Goal: Task Accomplishment & Management: Manage account settings

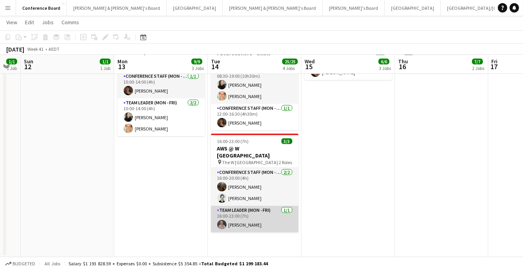
scroll to position [0, 260]
click at [248, 206] on app-card-role "Team Leader (Mon - Fri) [DATE] 16:00-23:00 (7h) [PERSON_NAME]" at bounding box center [255, 219] width 88 height 27
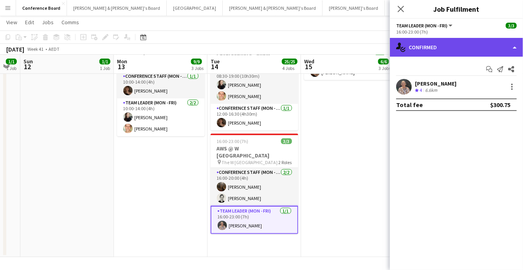
click at [502, 47] on div "single-neutral-actions-check-2 Confirmed" at bounding box center [456, 47] width 133 height 19
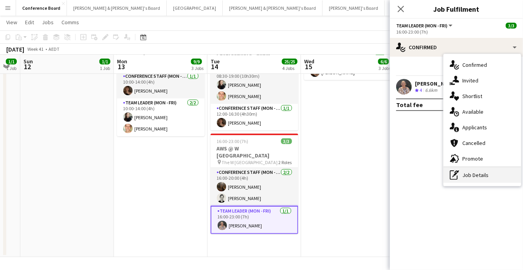
click at [471, 175] on div "pen-write Job Details" at bounding box center [481, 176] width 77 height 16
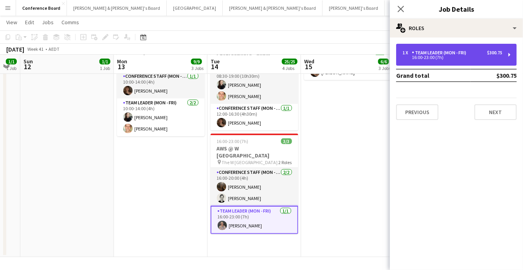
click at [462, 50] on div "Team Leader (Mon - Fri)" at bounding box center [441, 52] width 58 height 5
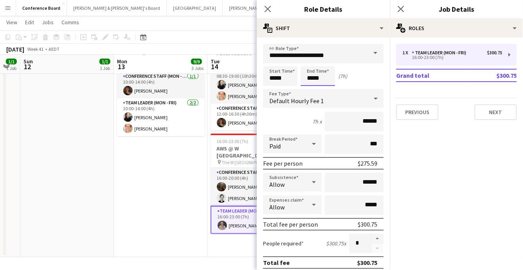
click at [320, 82] on input "*****" at bounding box center [318, 77] width 34 height 20
type input "*****"
click at [311, 90] on div at bounding box center [310, 90] width 16 height 8
click at [142, 180] on app-date-cell "08:00-17:00 (9h) 1/1 Woolworths Trade Show - EM pin The Dome - [GEOGRAPHIC_DATA…" at bounding box center [161, 58] width 94 height 398
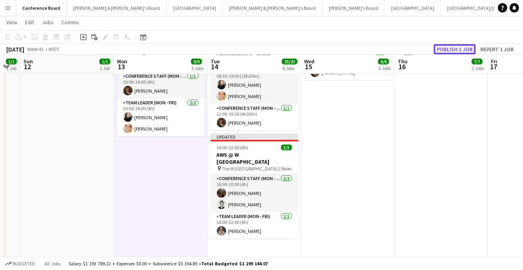
click at [459, 47] on button "Publish 1 job" at bounding box center [455, 49] width 42 height 10
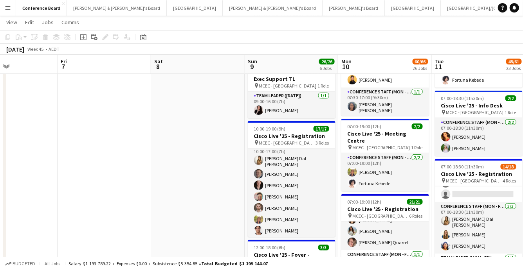
scroll to position [0, 0]
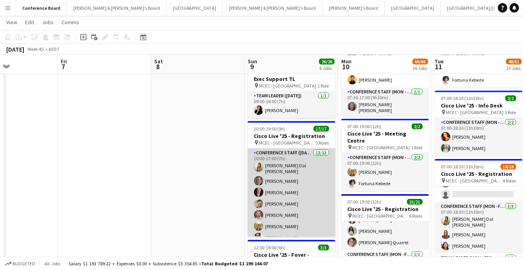
click at [304, 179] on app-card-role "Conference Staff ([DATE]) 13/13 10:00-17:00 (7h) [PERSON_NAME] Dal [PERSON_NAME…" at bounding box center [292, 231] width 88 height 165
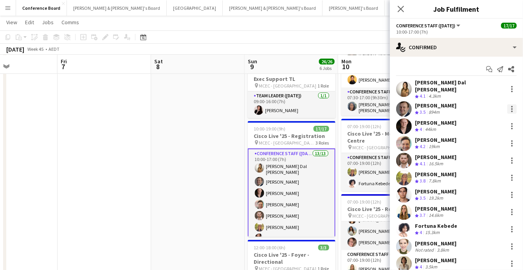
click at [510, 104] on div at bounding box center [511, 108] width 9 height 9
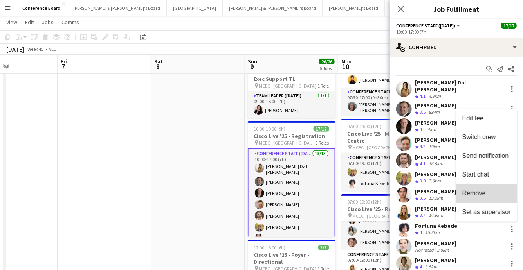
click at [486, 195] on span "Remove" at bounding box center [486, 193] width 49 height 7
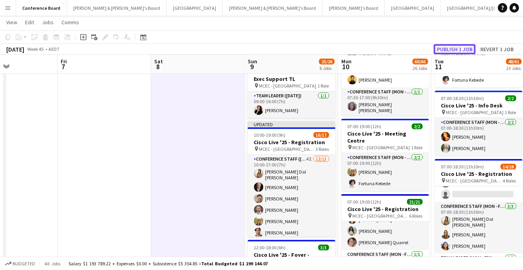
click at [457, 51] on button "Publish 1 job" at bounding box center [455, 49] width 42 height 10
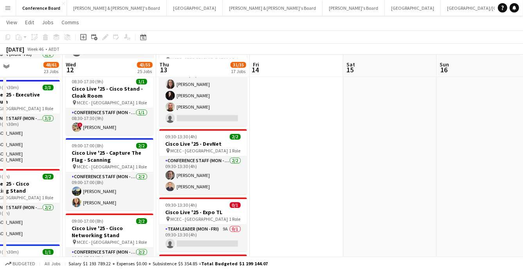
scroll to position [743, 0]
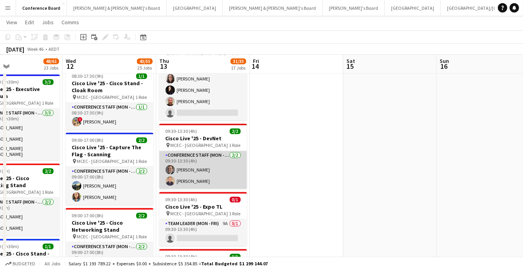
click at [205, 155] on app-card-role "Conference Staff (Mon - Fri) [DATE] 09:30-13:30 (4h) [PERSON_NAME] [PERSON_NAME]" at bounding box center [203, 170] width 88 height 38
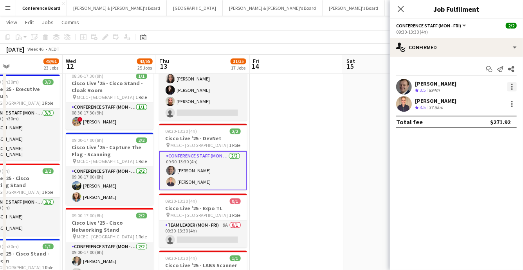
click at [513, 87] on div at bounding box center [511, 86] width 9 height 9
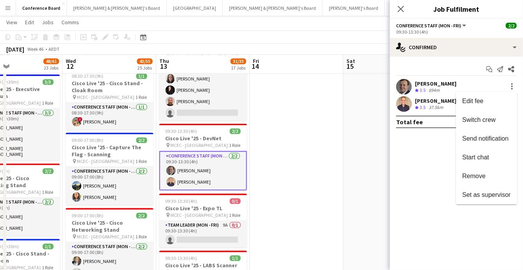
drag, startPoint x: 482, startPoint y: 176, endPoint x: 454, endPoint y: 173, distance: 28.4
click at [482, 176] on span "Remove" at bounding box center [473, 176] width 23 height 7
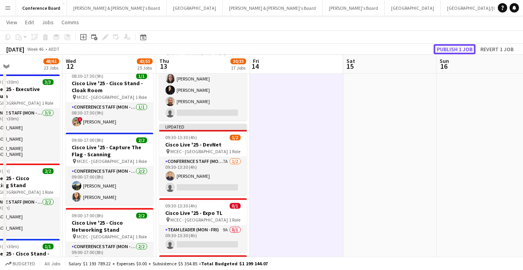
click at [450, 50] on button "Publish 1 job" at bounding box center [455, 49] width 42 height 10
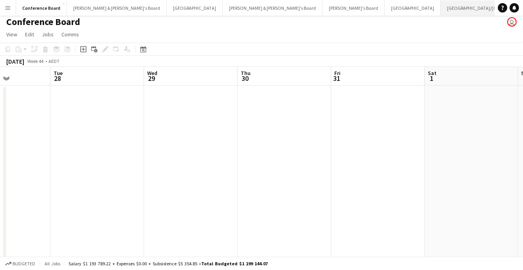
scroll to position [0, 228]
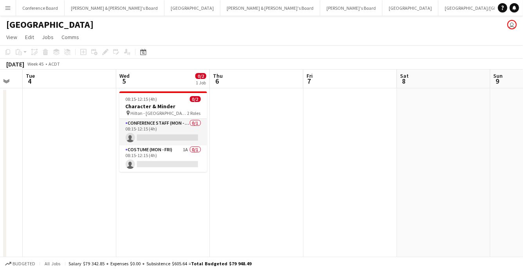
scroll to position [0, 258]
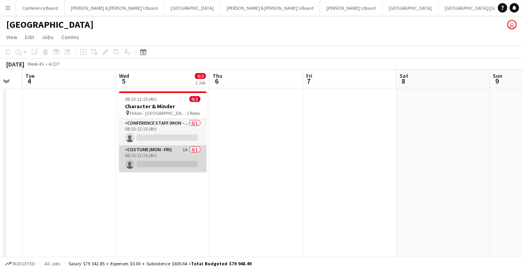
click at [183, 155] on app-card-role "Costume (Mon - Fri) 1A 0/1 08:15-12:15 (4h) single-neutral-actions" at bounding box center [163, 159] width 88 height 27
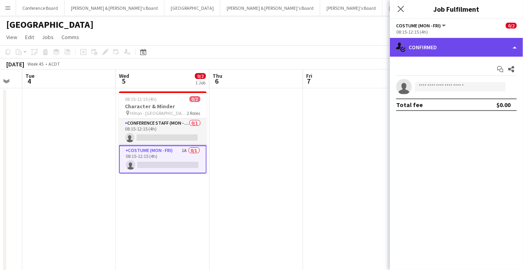
click at [491, 47] on div "single-neutral-actions-check-2 Confirmed" at bounding box center [456, 47] width 133 height 19
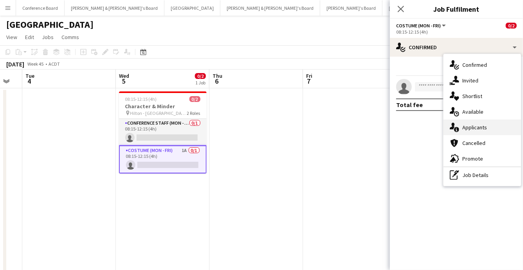
click at [492, 126] on div "single-neutral-actions-information Applicants" at bounding box center [481, 128] width 77 height 16
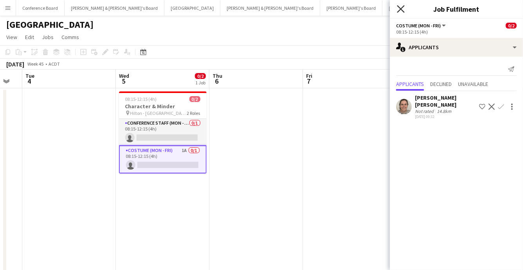
click at [402, 8] on icon at bounding box center [400, 8] width 7 height 7
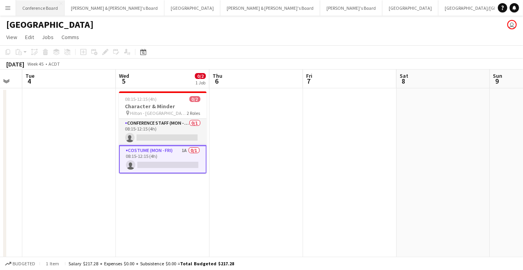
click at [38, 9] on button "Conference Board Close" at bounding box center [40, 7] width 49 height 15
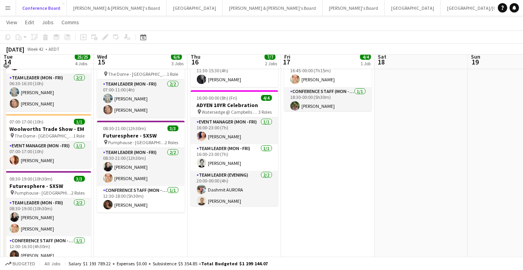
scroll to position [87, 0]
